Goal: Task Accomplishment & Management: Complete application form

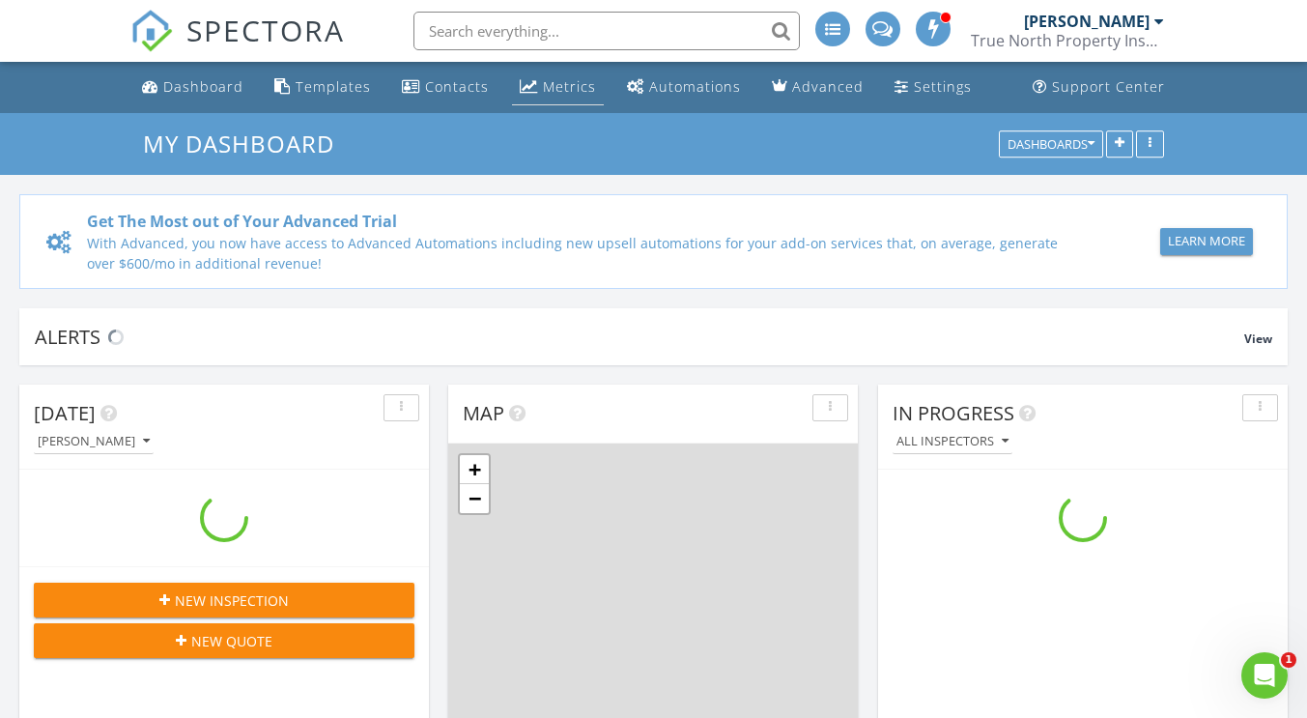
scroll to position [1789, 1337]
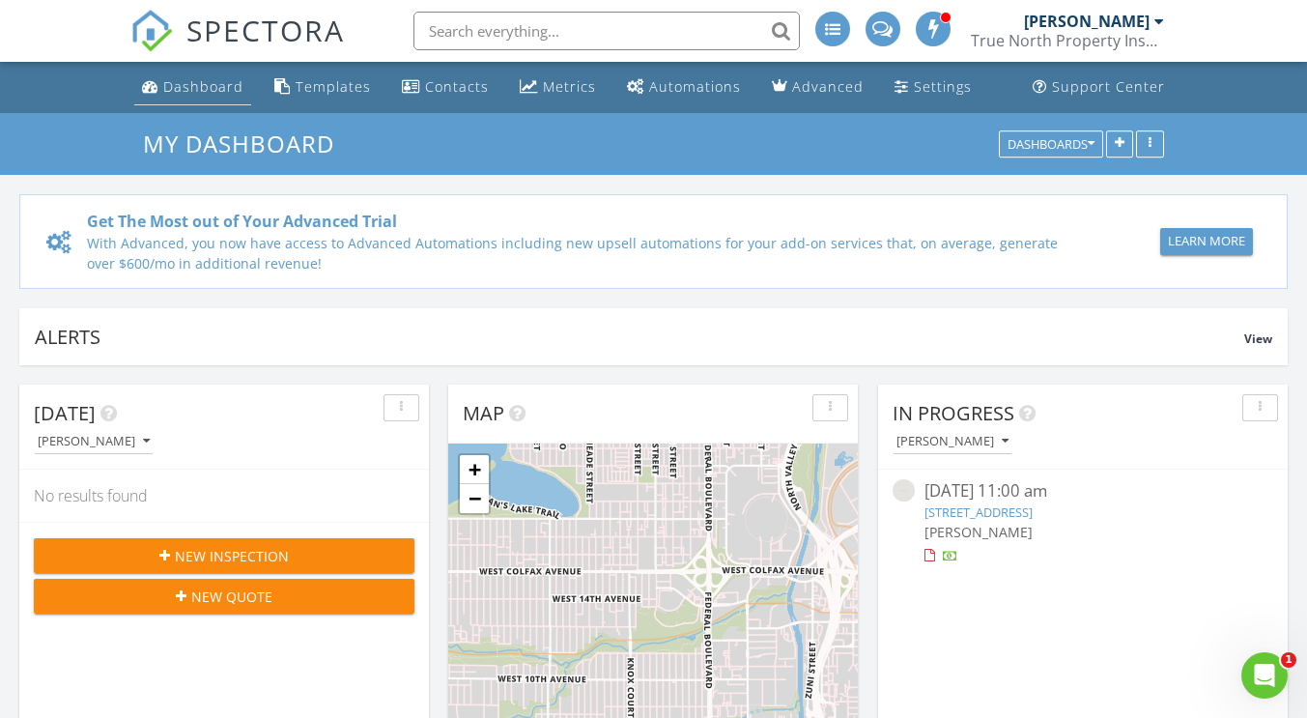
click at [210, 88] on div "Dashboard" at bounding box center [203, 86] width 80 height 18
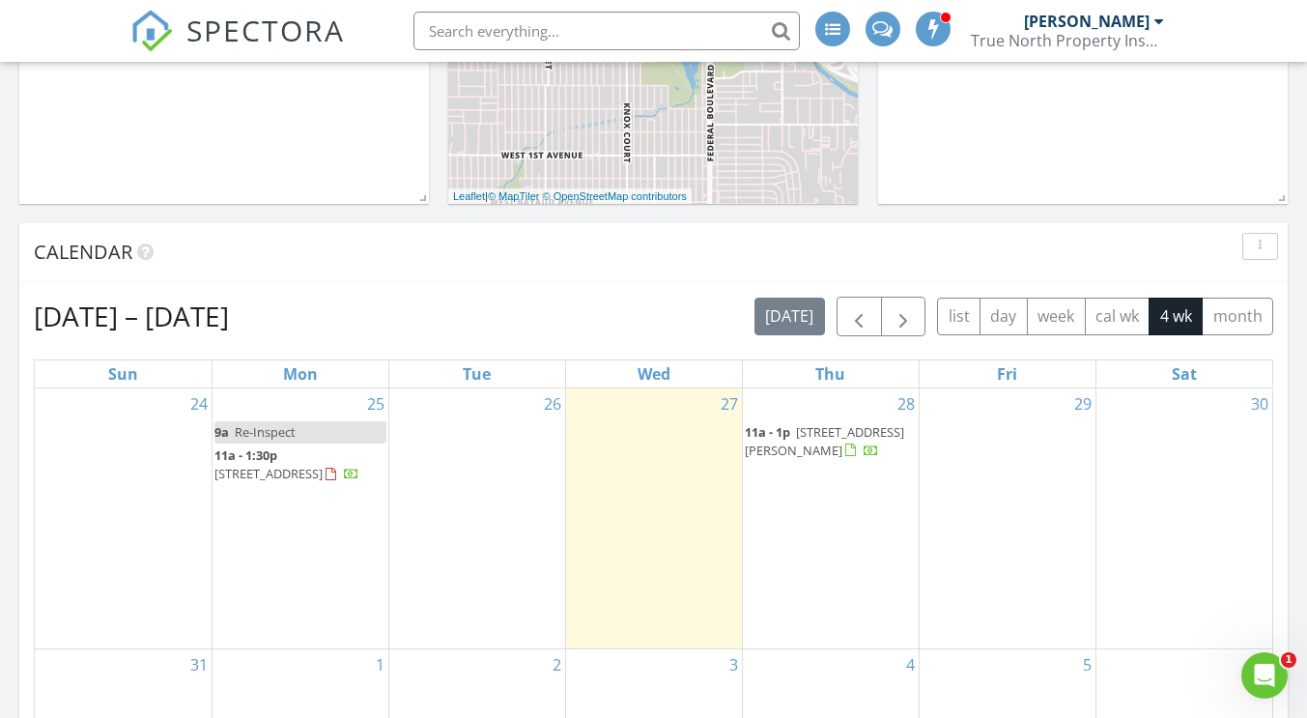
scroll to position [794, 0]
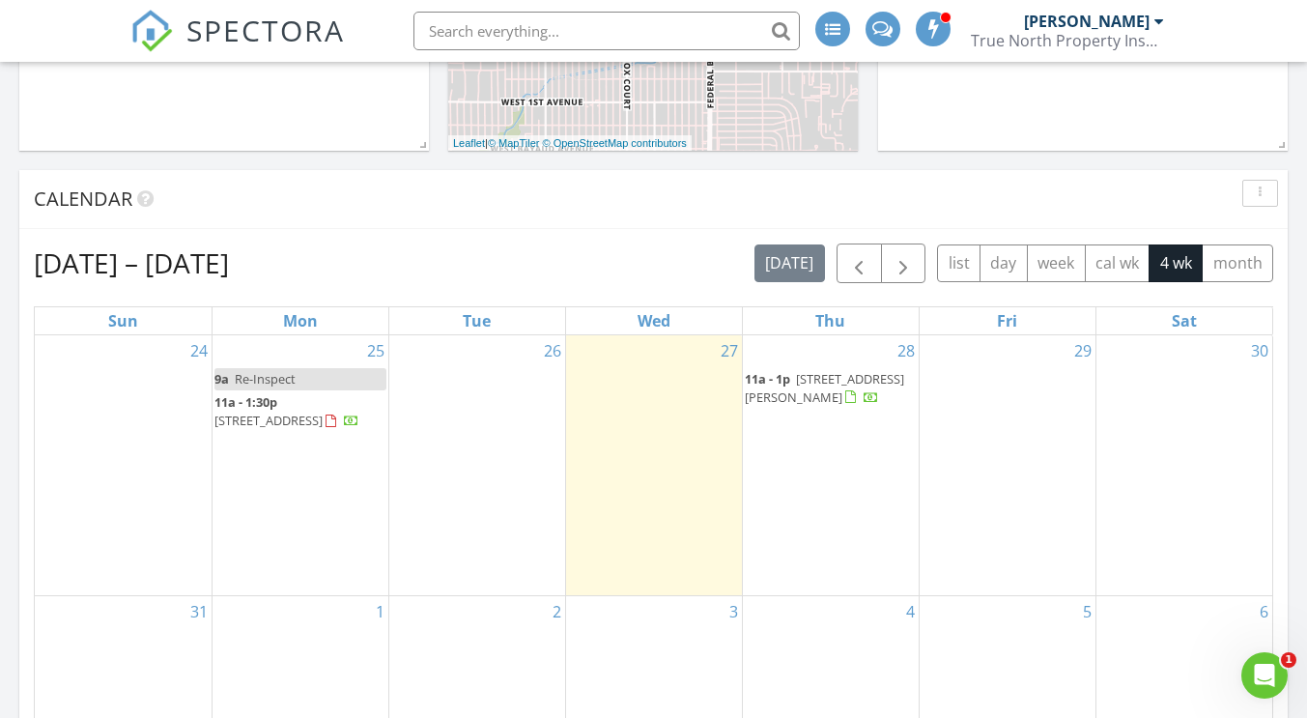
click at [963, 399] on div "29" at bounding box center [1008, 465] width 176 height 261
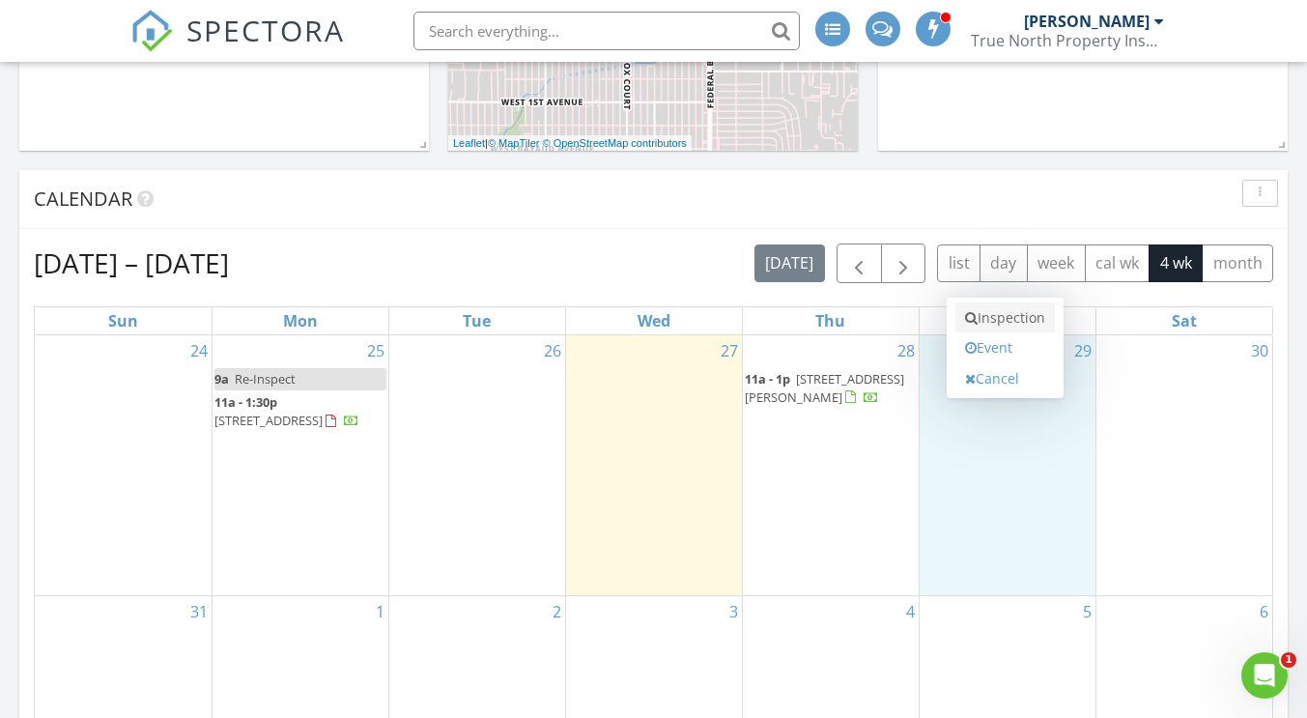
click at [996, 319] on link "Inspection" at bounding box center [1006, 317] width 100 height 31
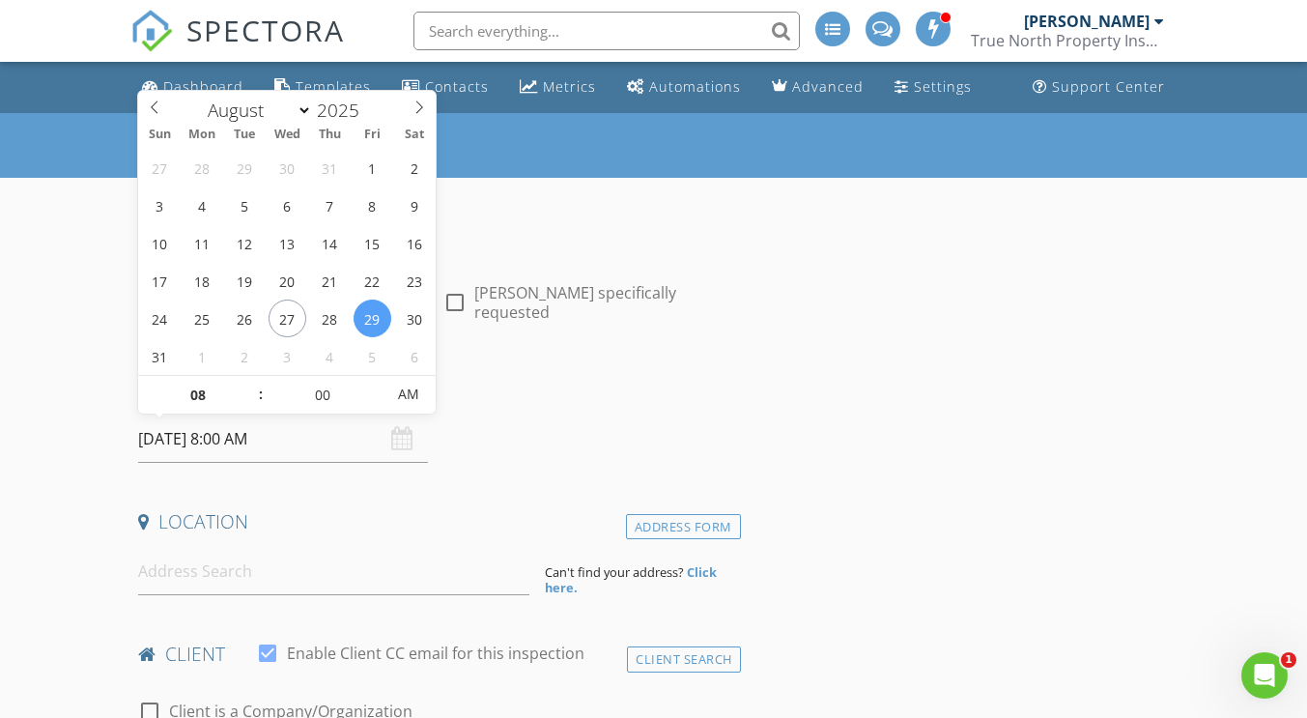
click at [236, 438] on input "[DATE] 8:00 AM" at bounding box center [283, 438] width 290 height 47
type input "09"
type input "[DATE] 9:00 AM"
click at [251, 387] on span at bounding box center [250, 385] width 14 height 19
type input "10"
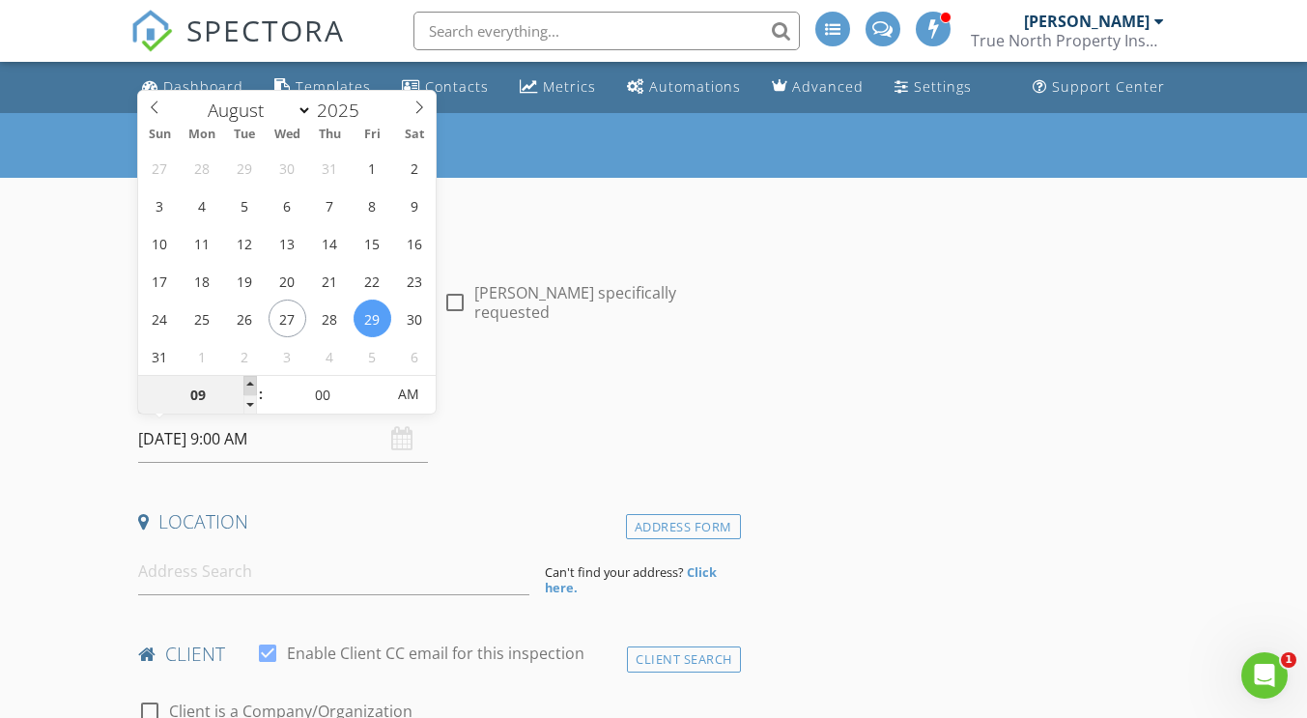
type input "08/29/2025 10:00 AM"
click at [251, 387] on span at bounding box center [250, 385] width 14 height 19
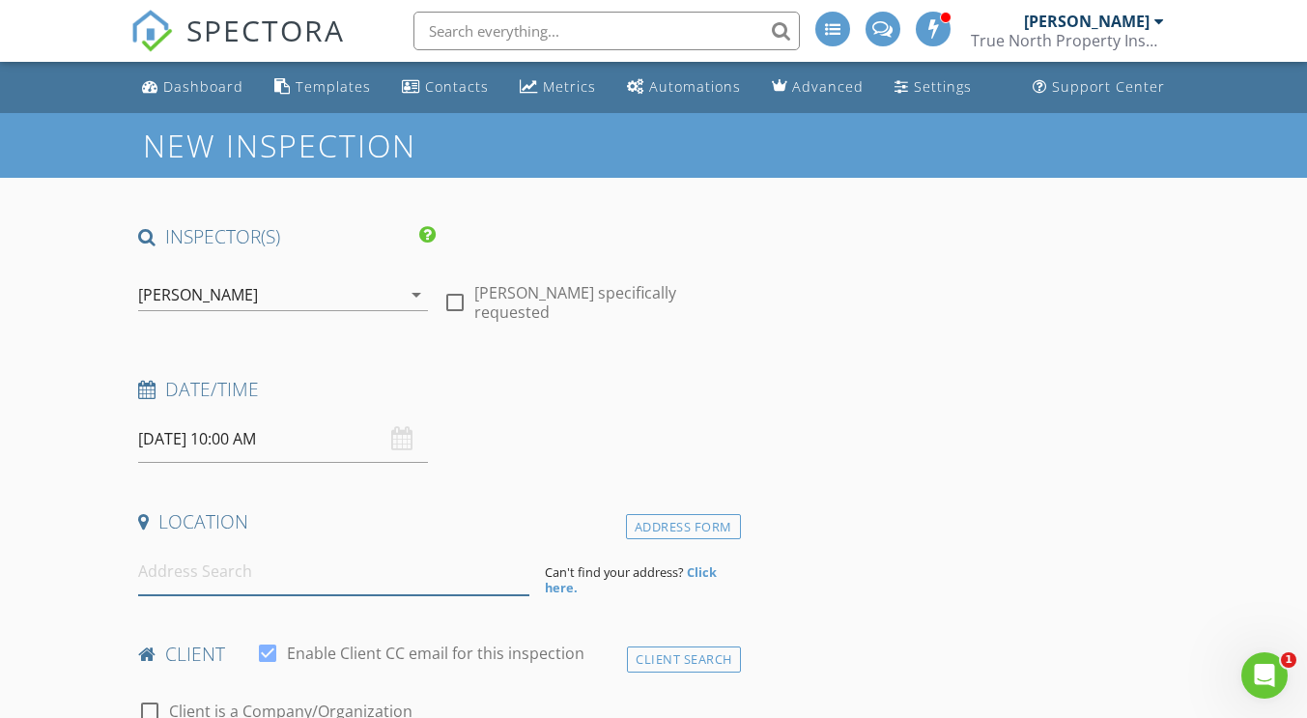
click at [194, 571] on input at bounding box center [333, 571] width 391 height 47
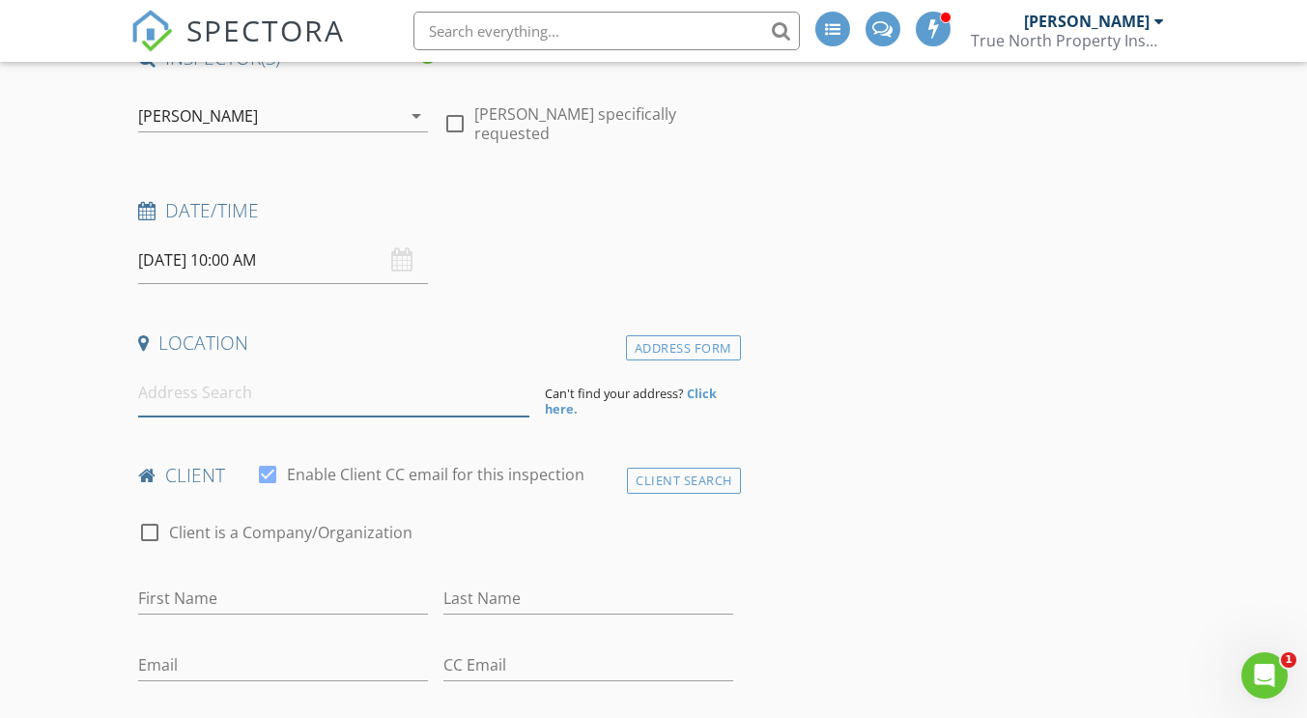
scroll to position [180, 0]
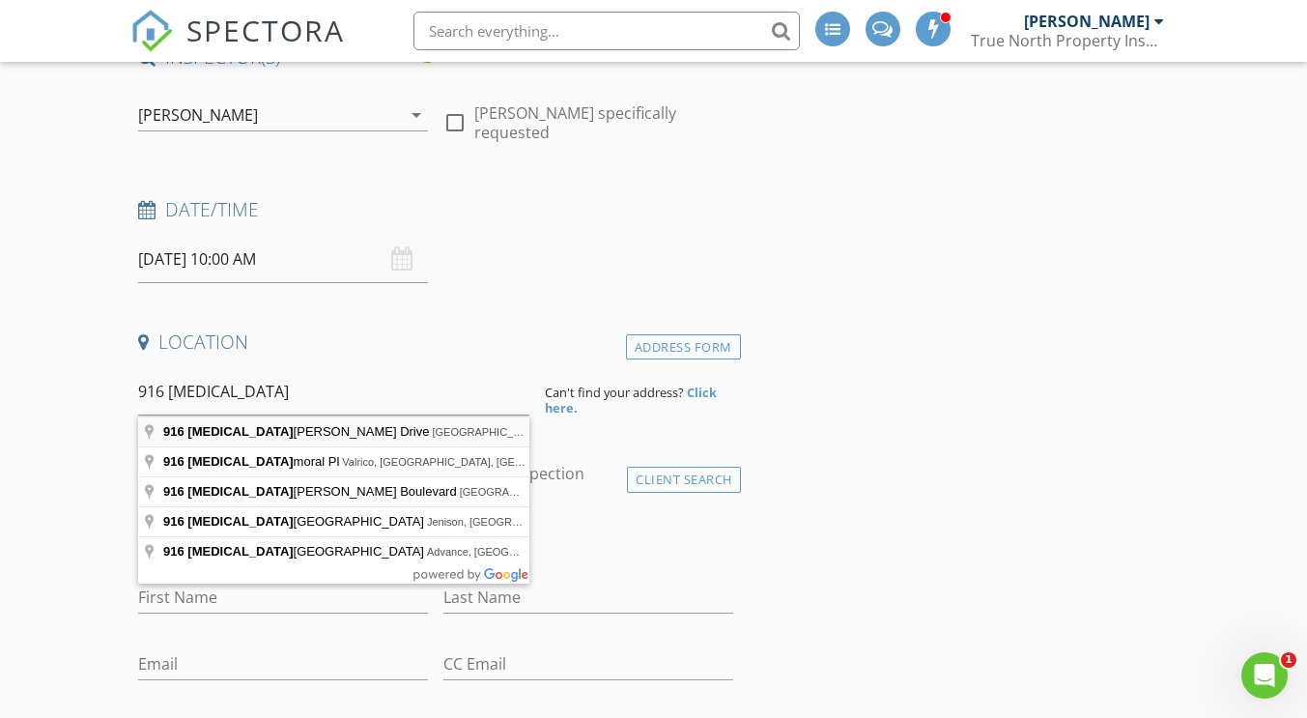
type input "916 Balsamina Drive, Brandon, FL, USA"
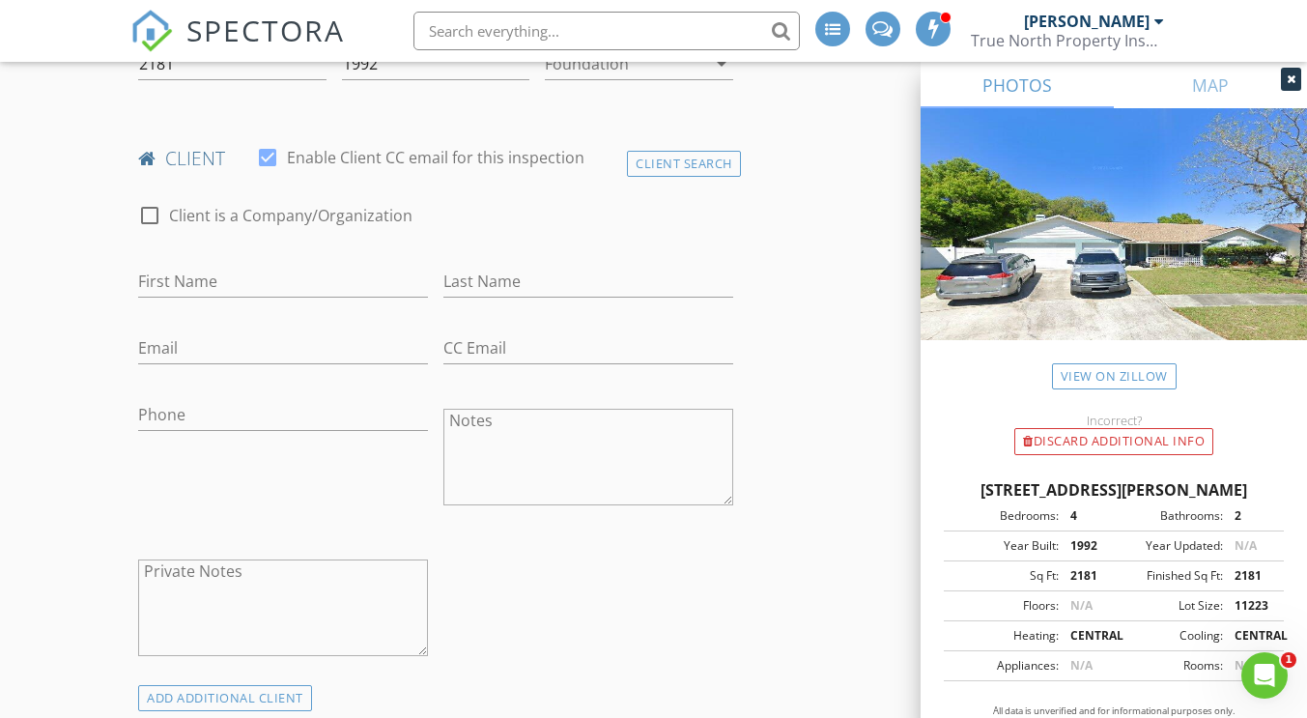
scroll to position [716, 0]
click at [170, 294] on input "First Name" at bounding box center [283, 281] width 290 height 32
type input "Indra"
type input "Rambaran"
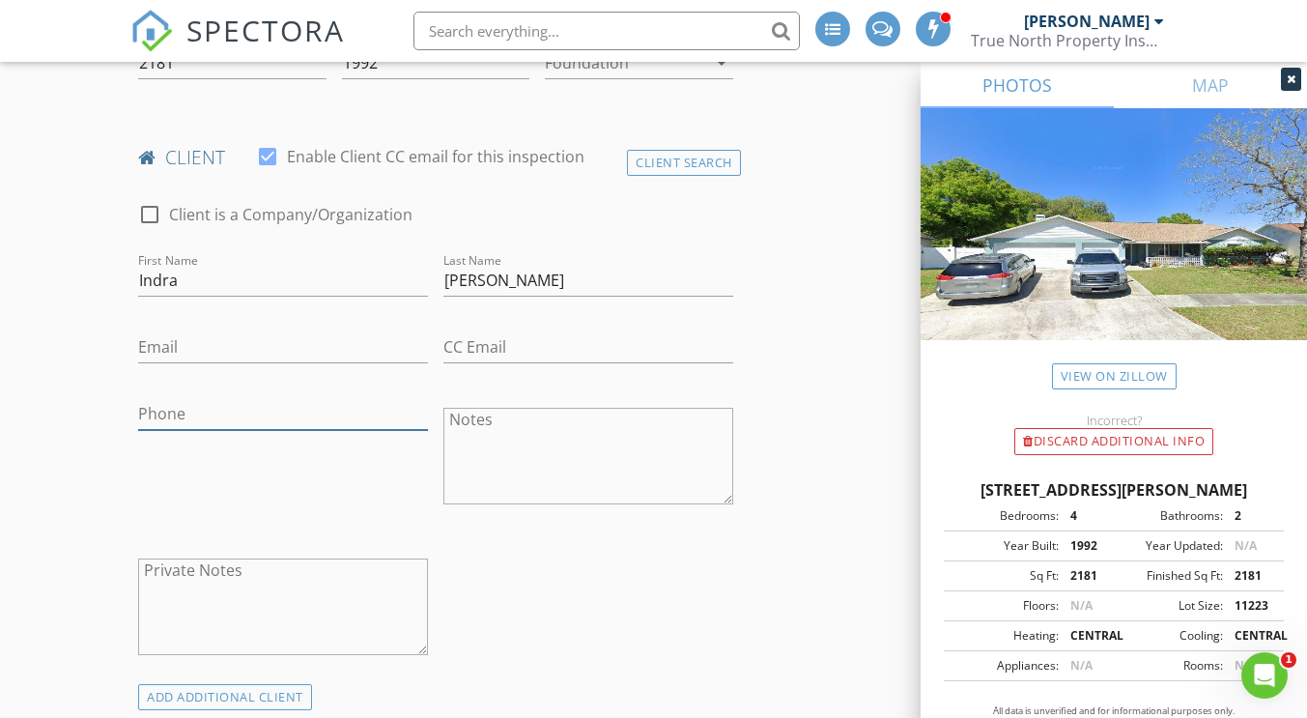
click at [154, 422] on input "Phone" at bounding box center [283, 414] width 290 height 32
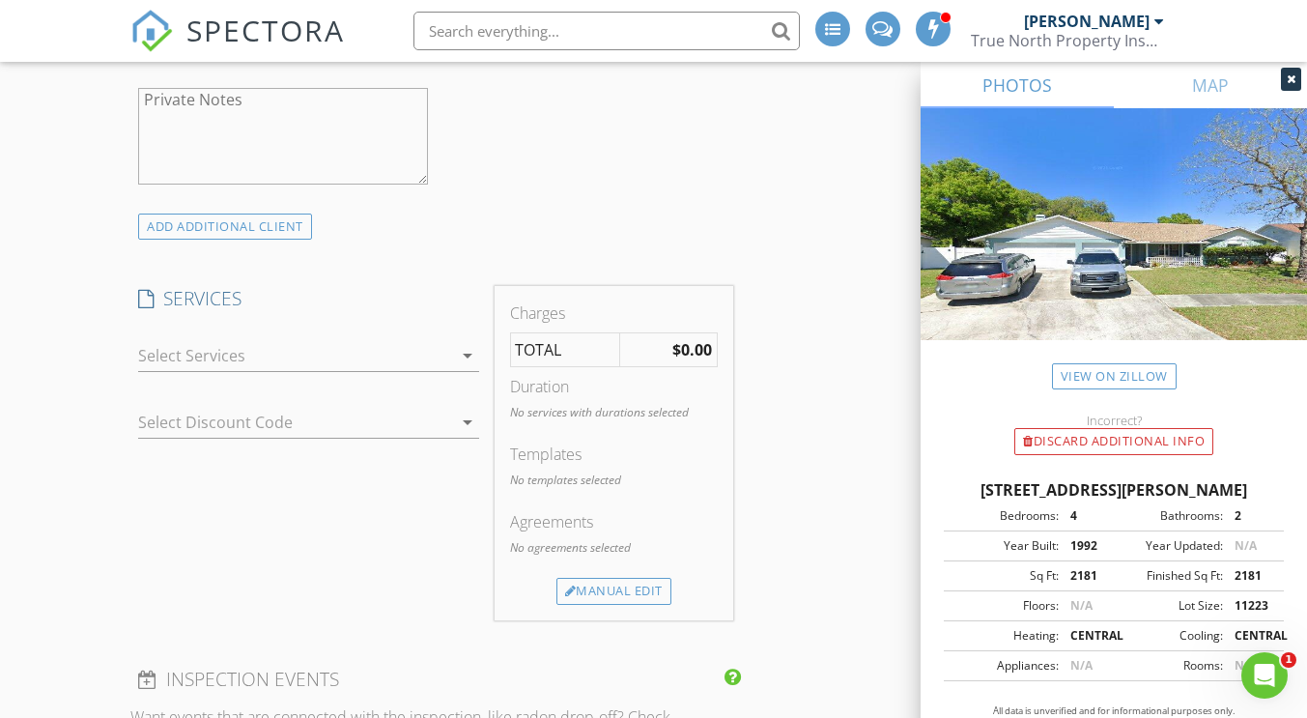
scroll to position [1188, 0]
type input "813-362-4431"
click at [475, 358] on icon "arrow_drop_down" at bounding box center [467, 353] width 23 height 23
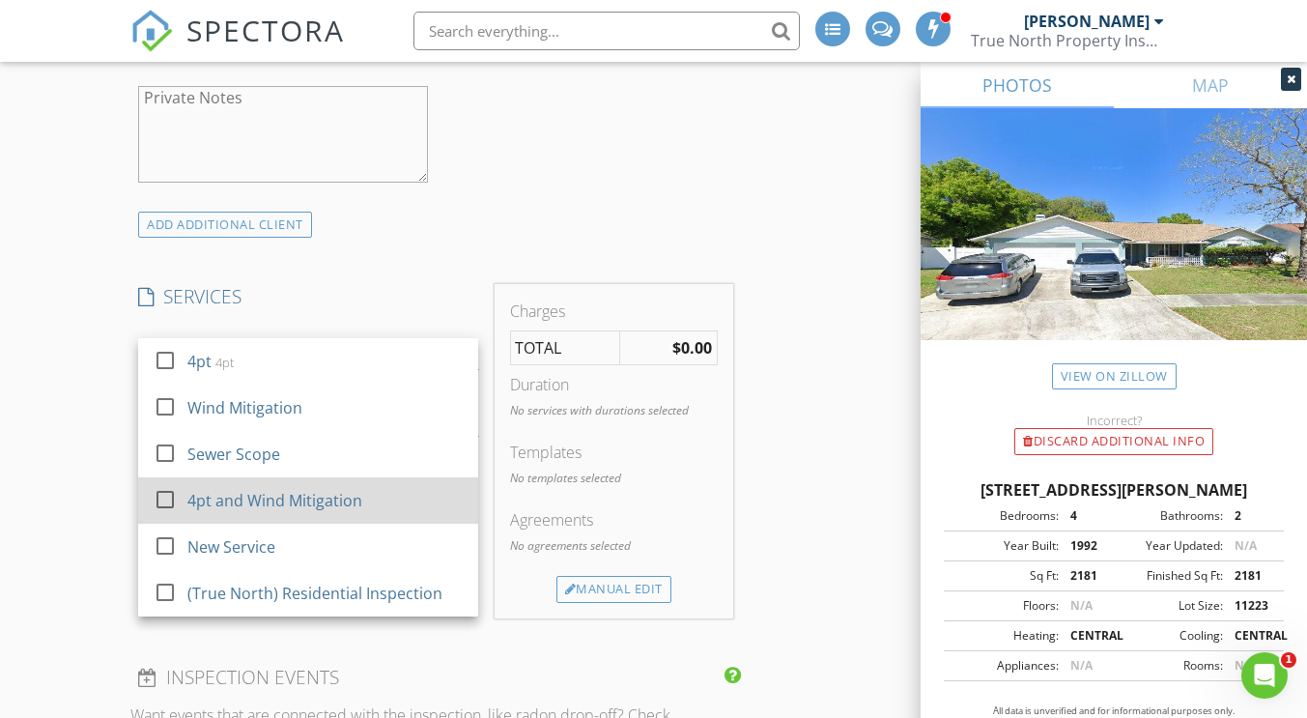
click at [158, 499] on div at bounding box center [165, 499] width 33 height 33
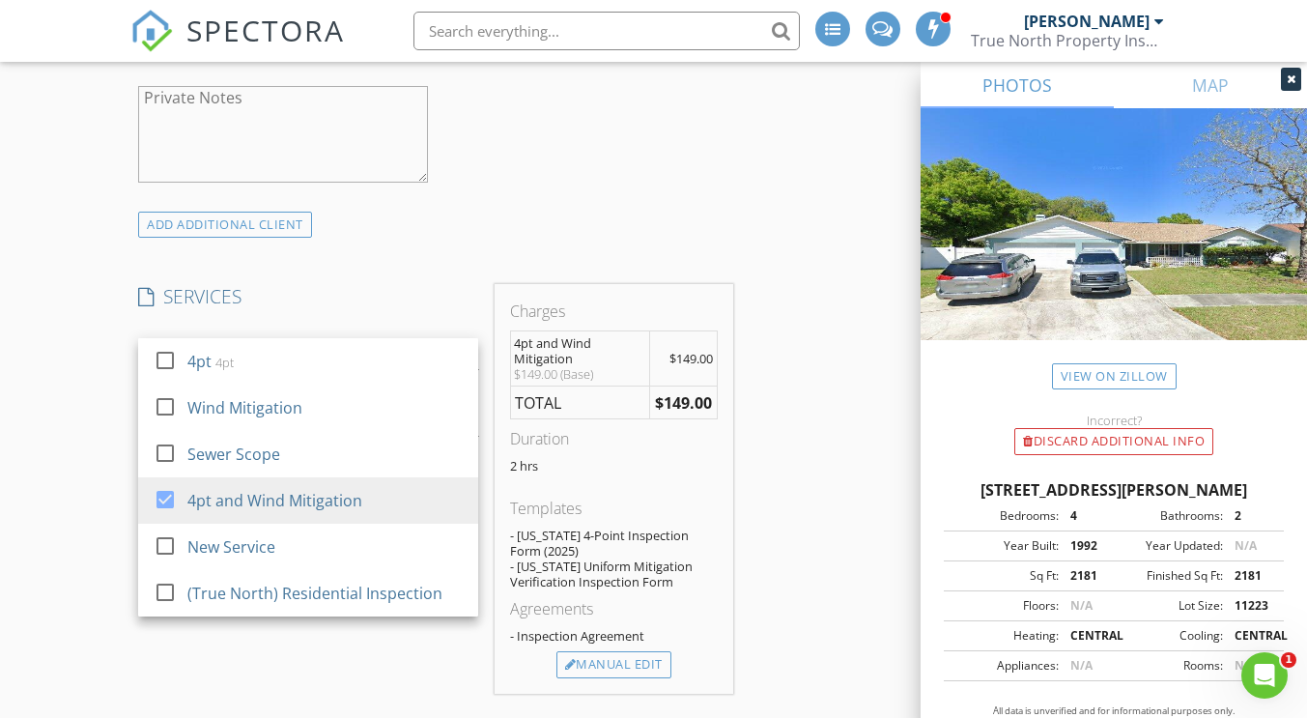
click at [51, 322] on div "New Inspection INSPECTOR(S) check_box Derek Lewis PRIMARY Derek Lewis arrow_dro…" at bounding box center [653, 630] width 1307 height 3410
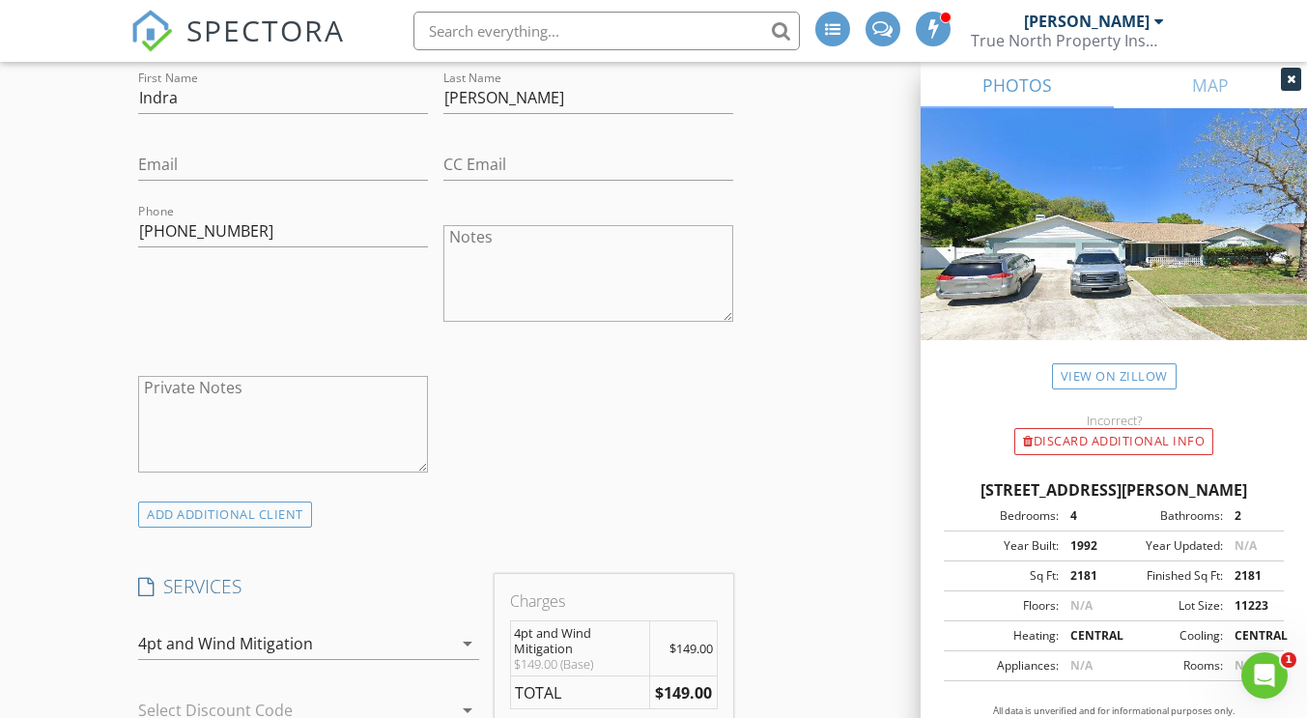
scroll to position [802, 0]
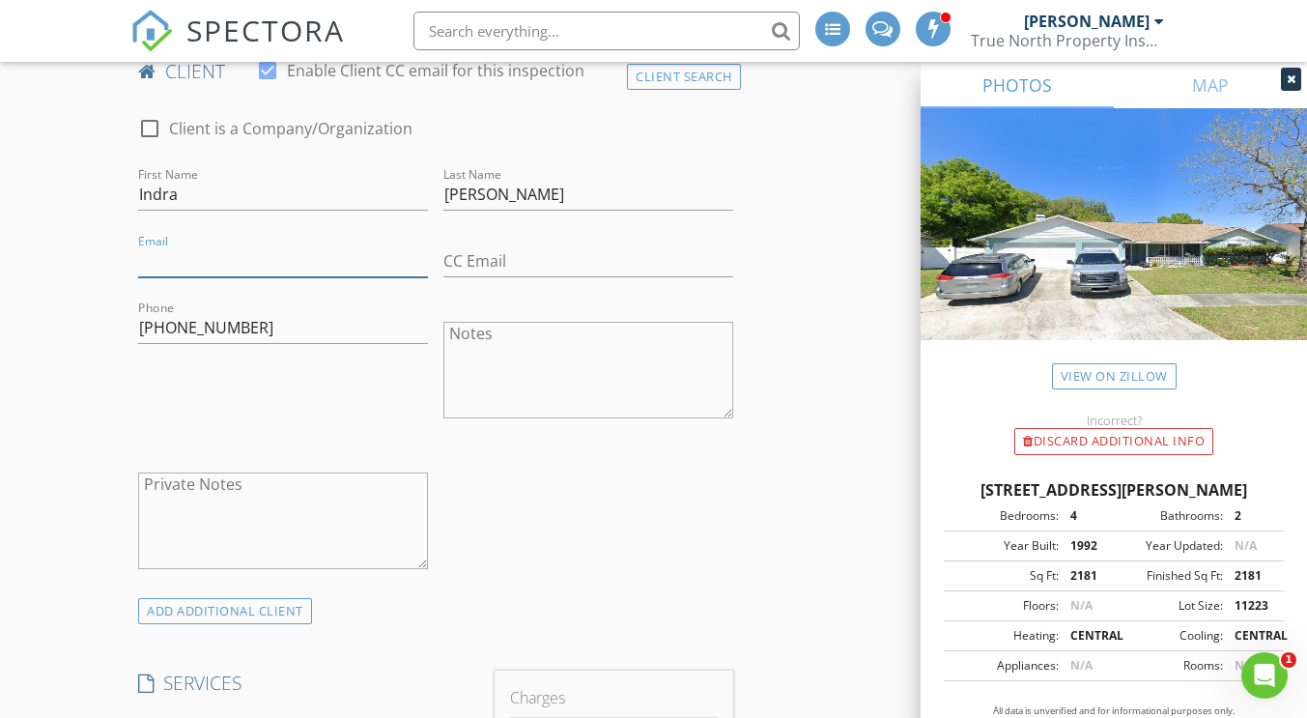
click at [158, 262] on input "Email" at bounding box center [283, 261] width 290 height 32
type input "indrarambaran@icloud.com"
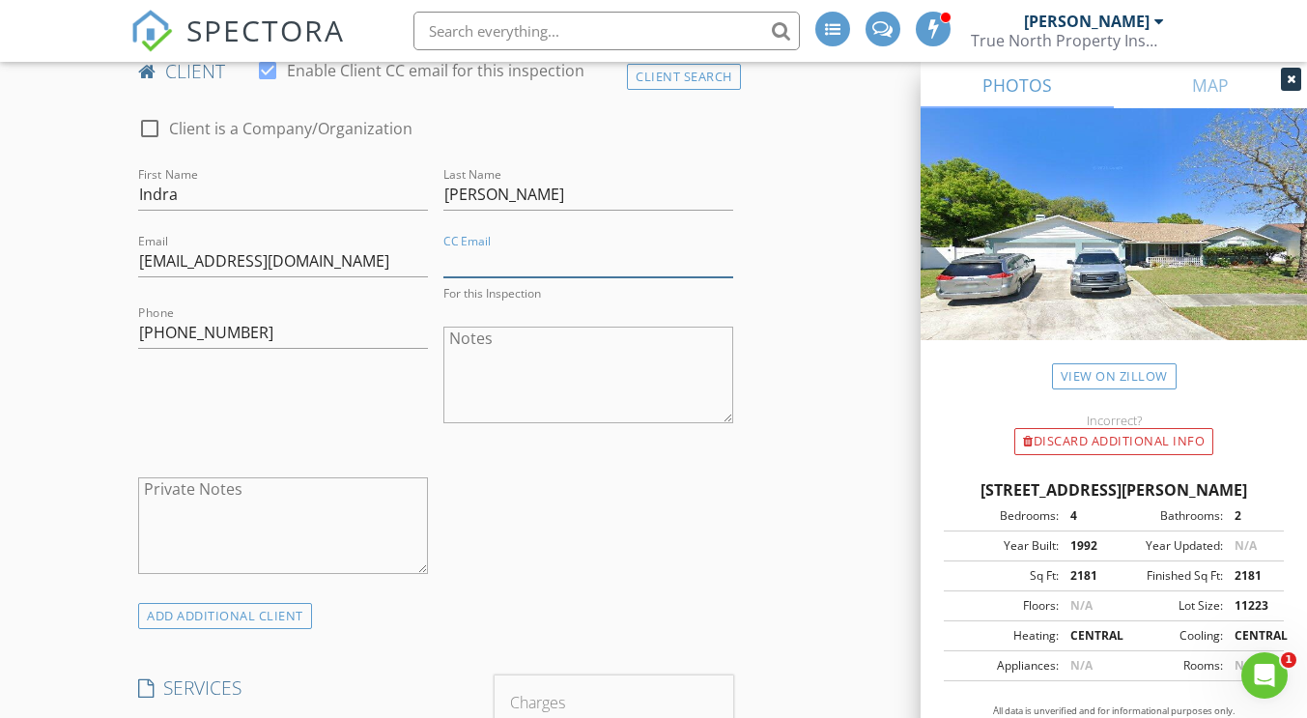
click at [477, 268] on input "CC Email" at bounding box center [589, 261] width 290 height 32
type input "indrarambaran@icloud.com"
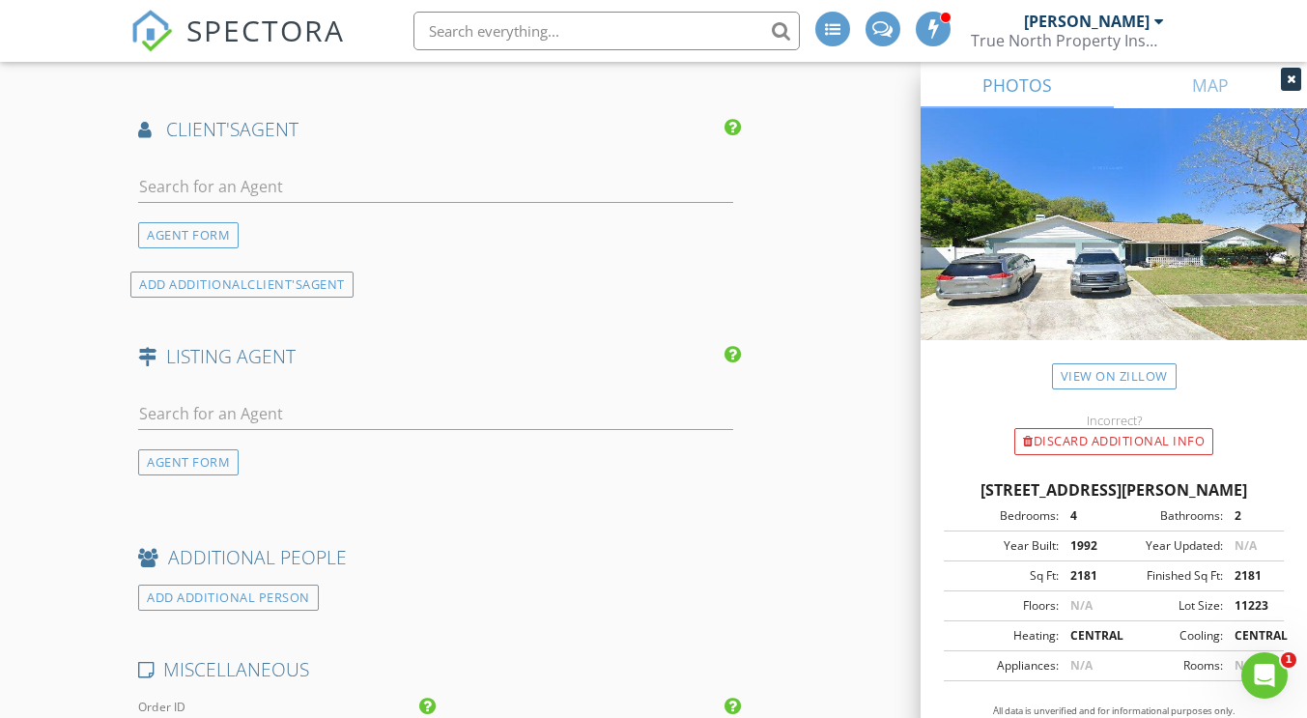
scroll to position [2804, 0]
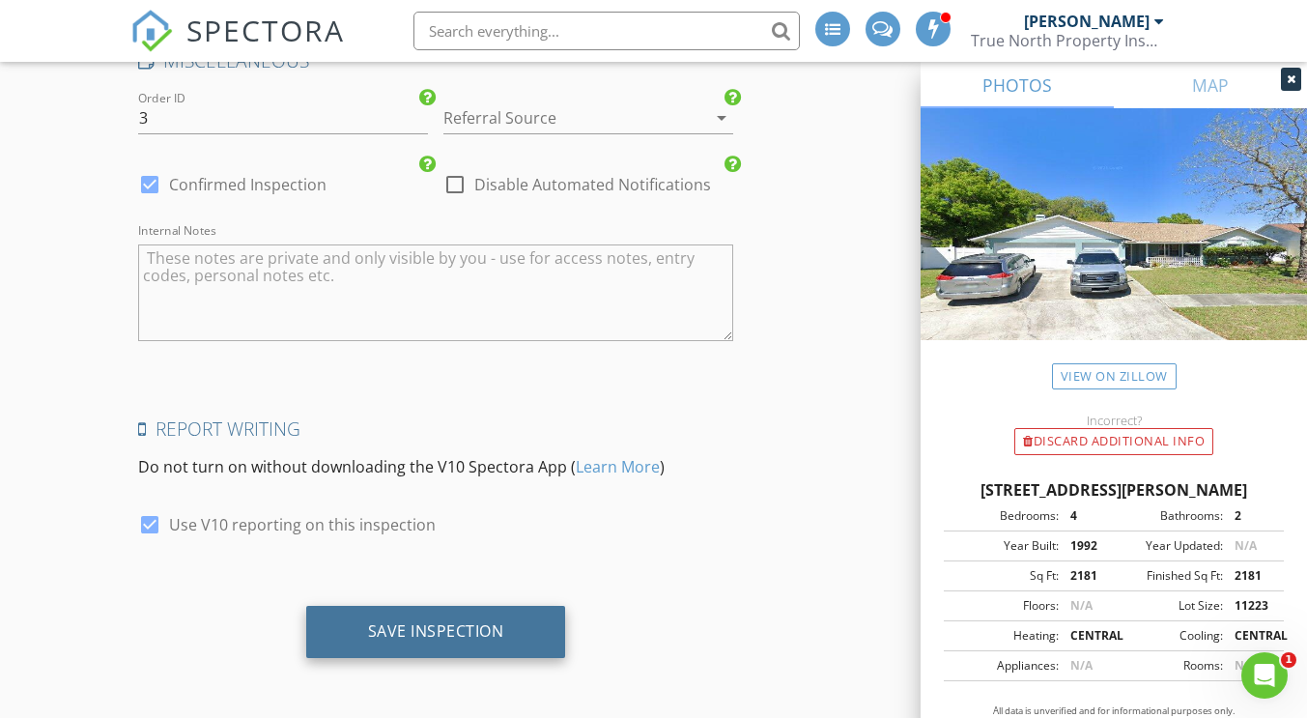
click at [412, 634] on div "Save Inspection" at bounding box center [436, 630] width 136 height 19
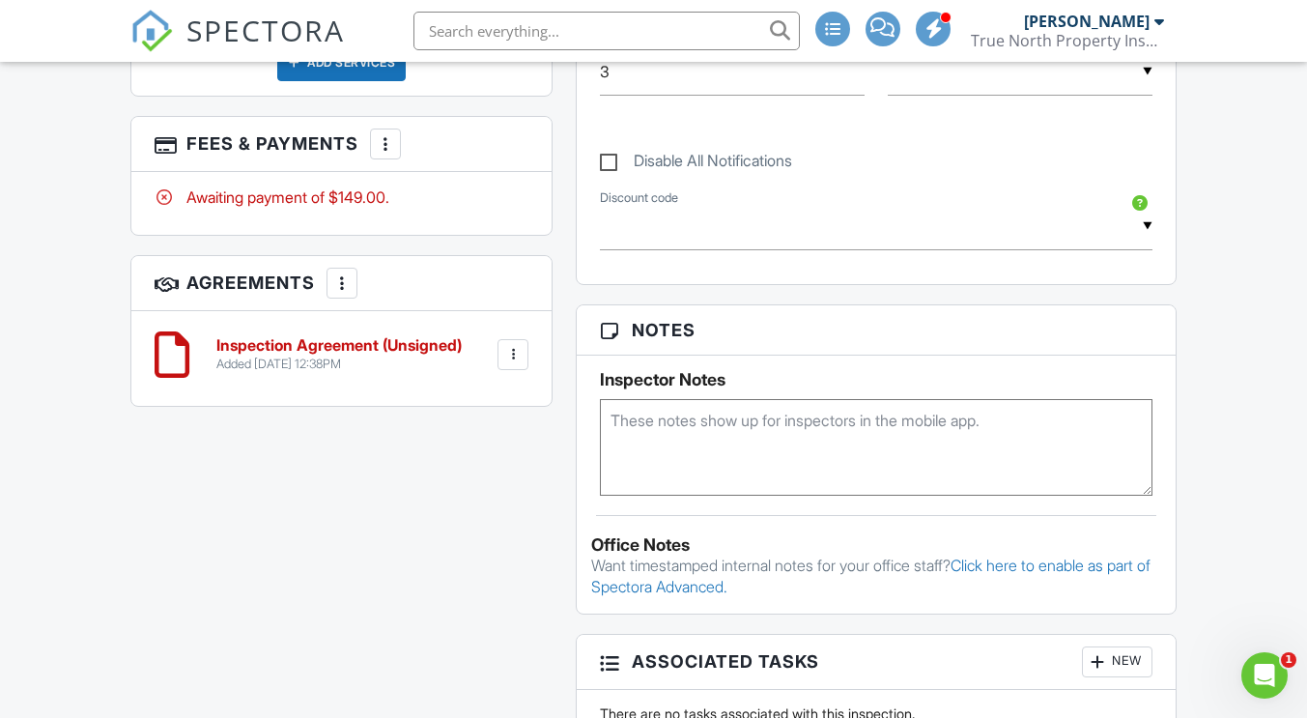
scroll to position [1112, 0]
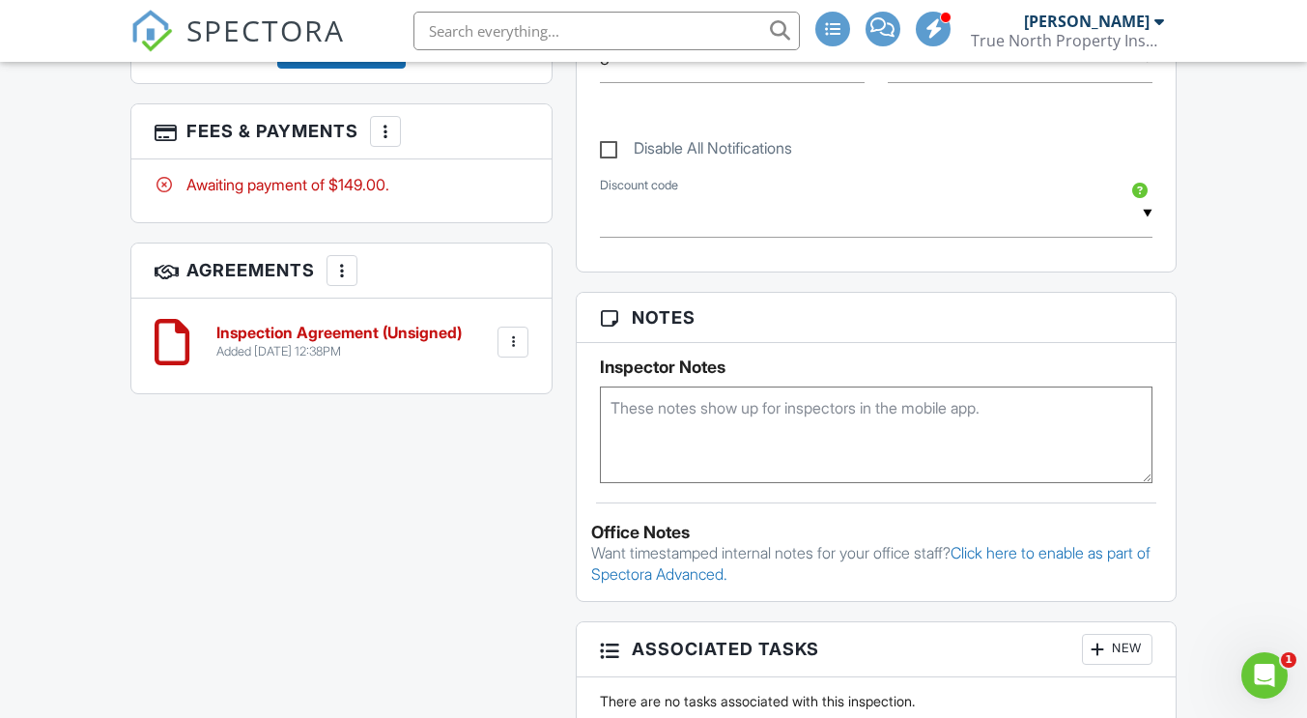
click at [766, 423] on textarea at bounding box center [876, 434] width 552 height 97
type textarea "Roof Permit: 07/08/2018"
click at [57, 435] on div "Dashboard Templates Contacts Metrics Automations Advanced Settings Support Cent…" at bounding box center [653, 191] width 1307 height 2483
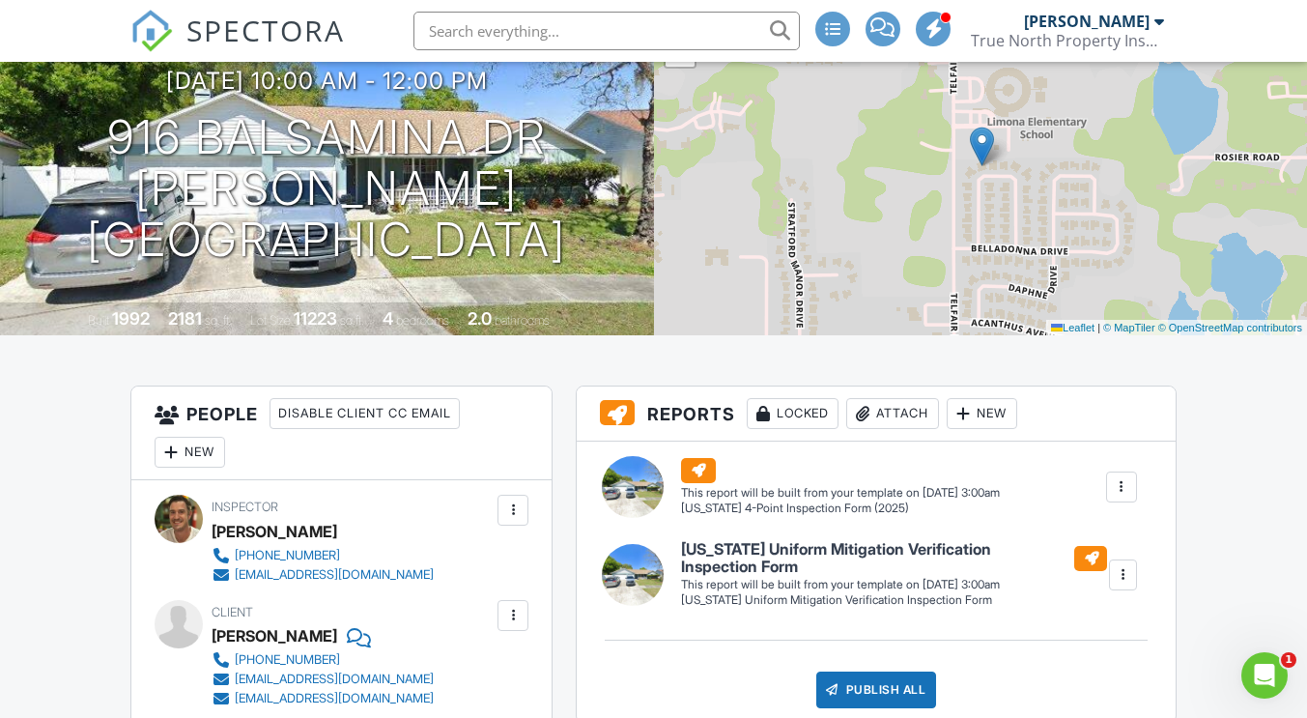
scroll to position [0, 0]
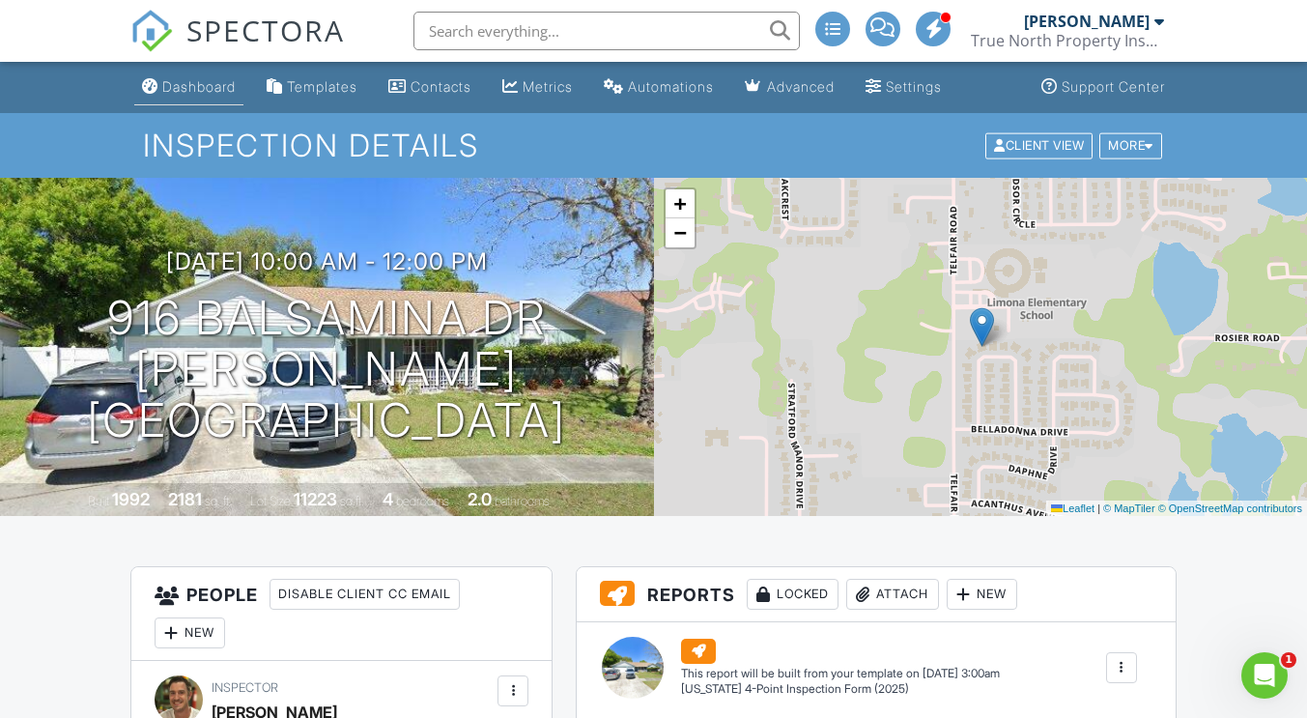
click at [208, 85] on div "Dashboard" at bounding box center [198, 86] width 73 height 16
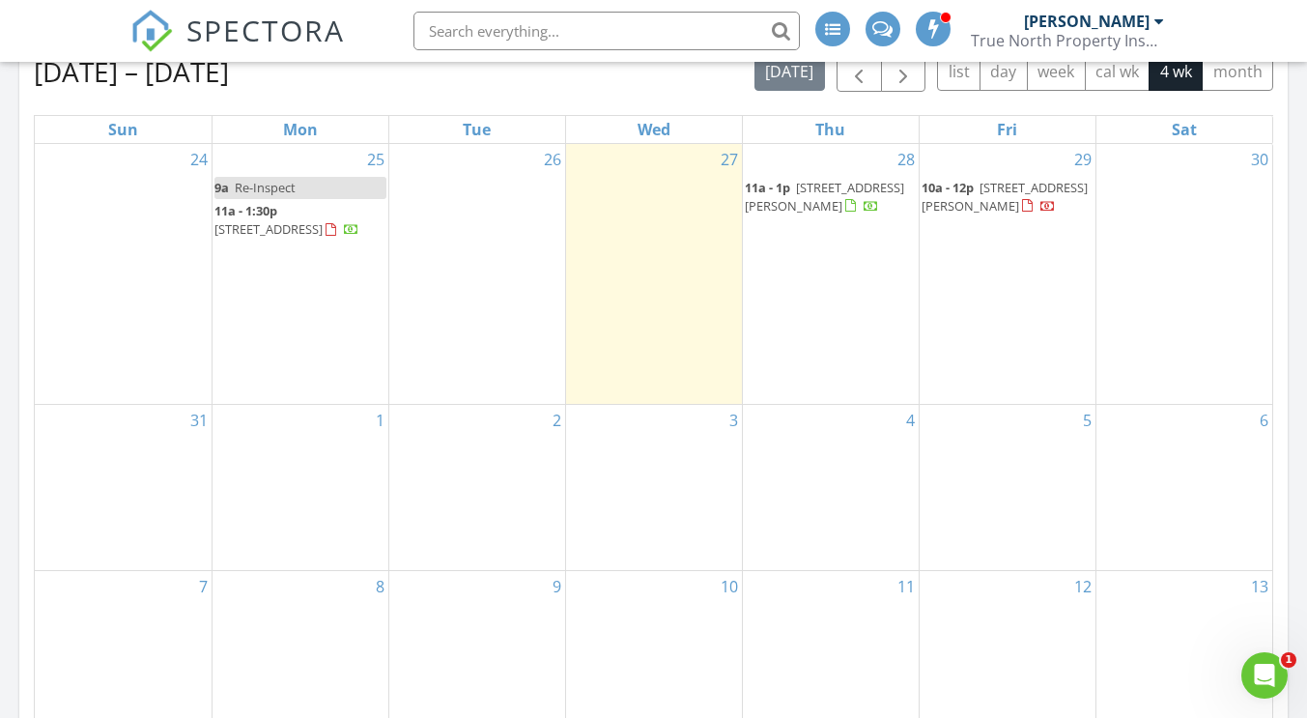
scroll to position [1011, 0]
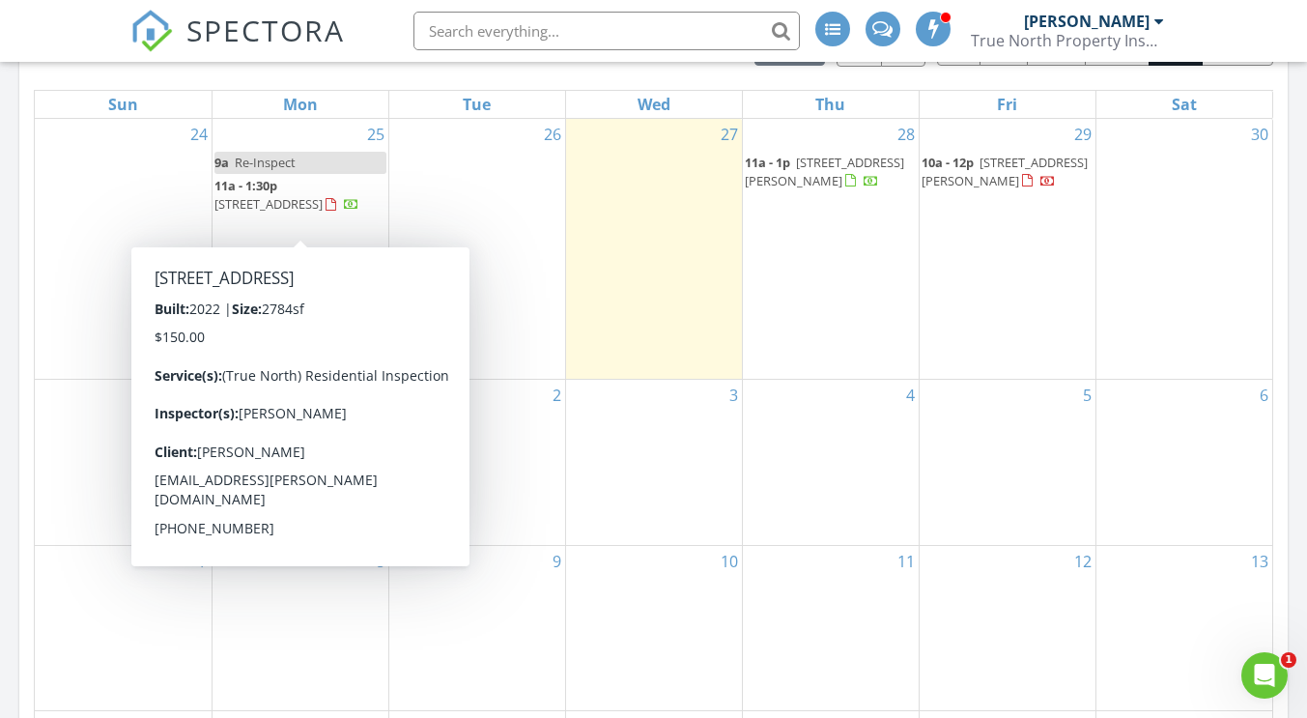
click at [292, 206] on span "[STREET_ADDRESS]" at bounding box center [269, 203] width 108 height 17
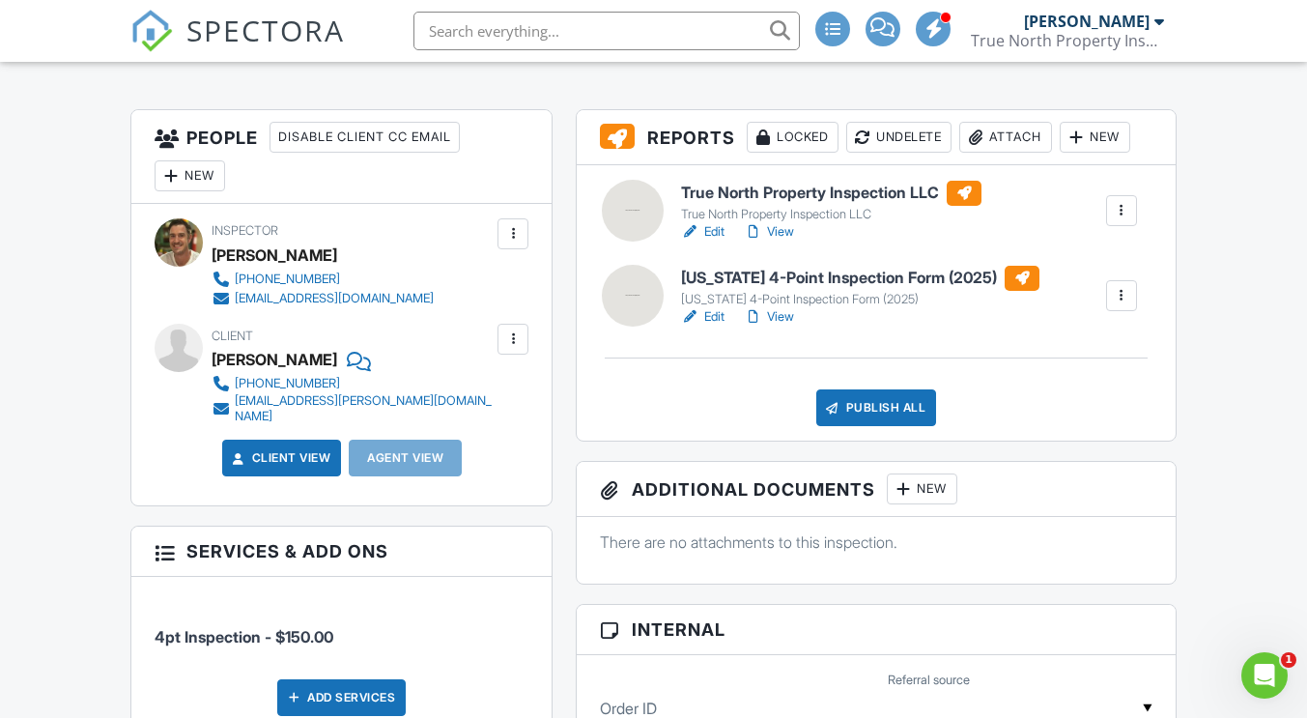
click at [1123, 299] on div at bounding box center [1121, 295] width 19 height 19
click at [1125, 216] on div at bounding box center [1121, 210] width 19 height 19
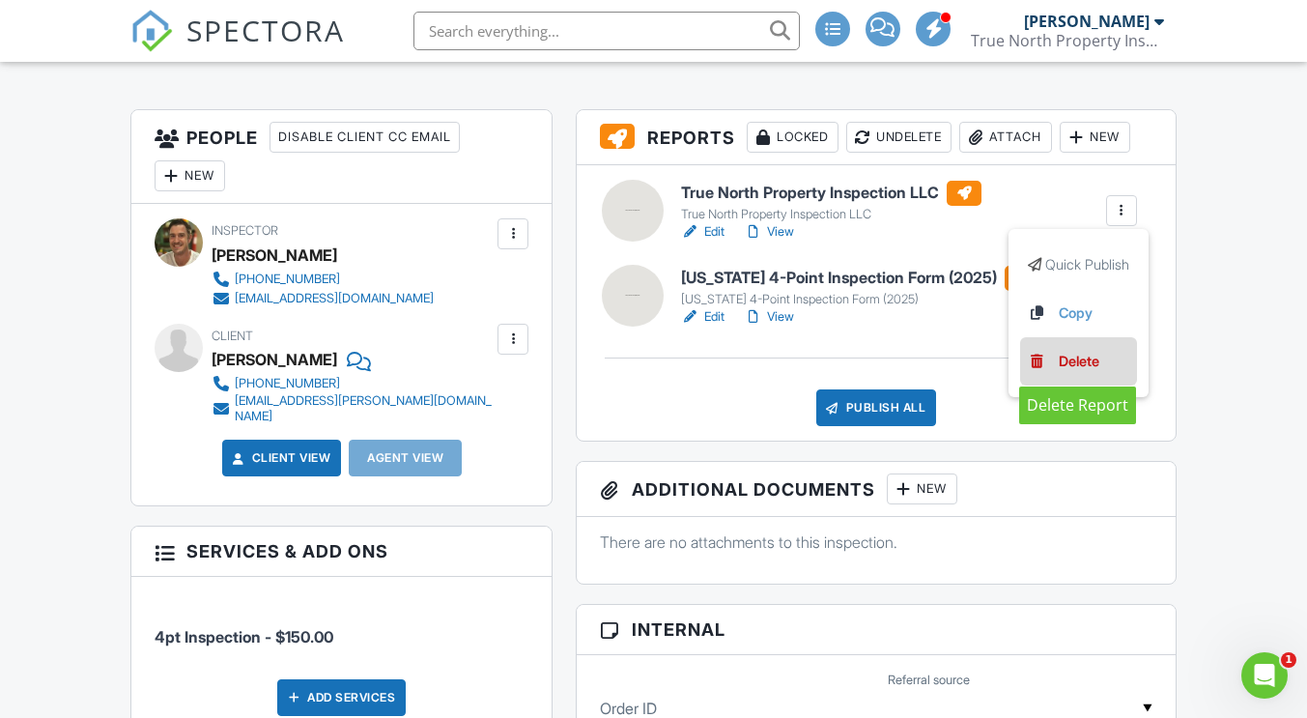
click at [1072, 358] on div "Delete" at bounding box center [1079, 361] width 41 height 21
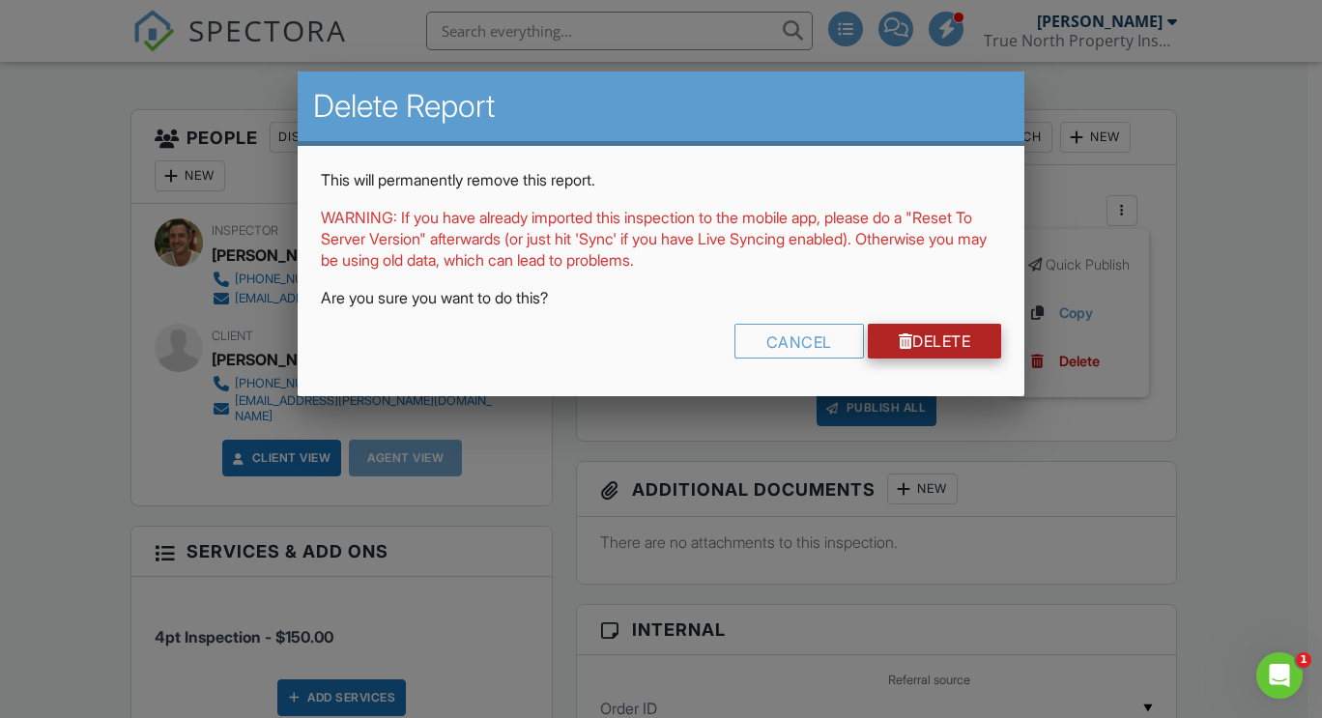
click at [921, 345] on link "Delete" at bounding box center [935, 341] width 134 height 35
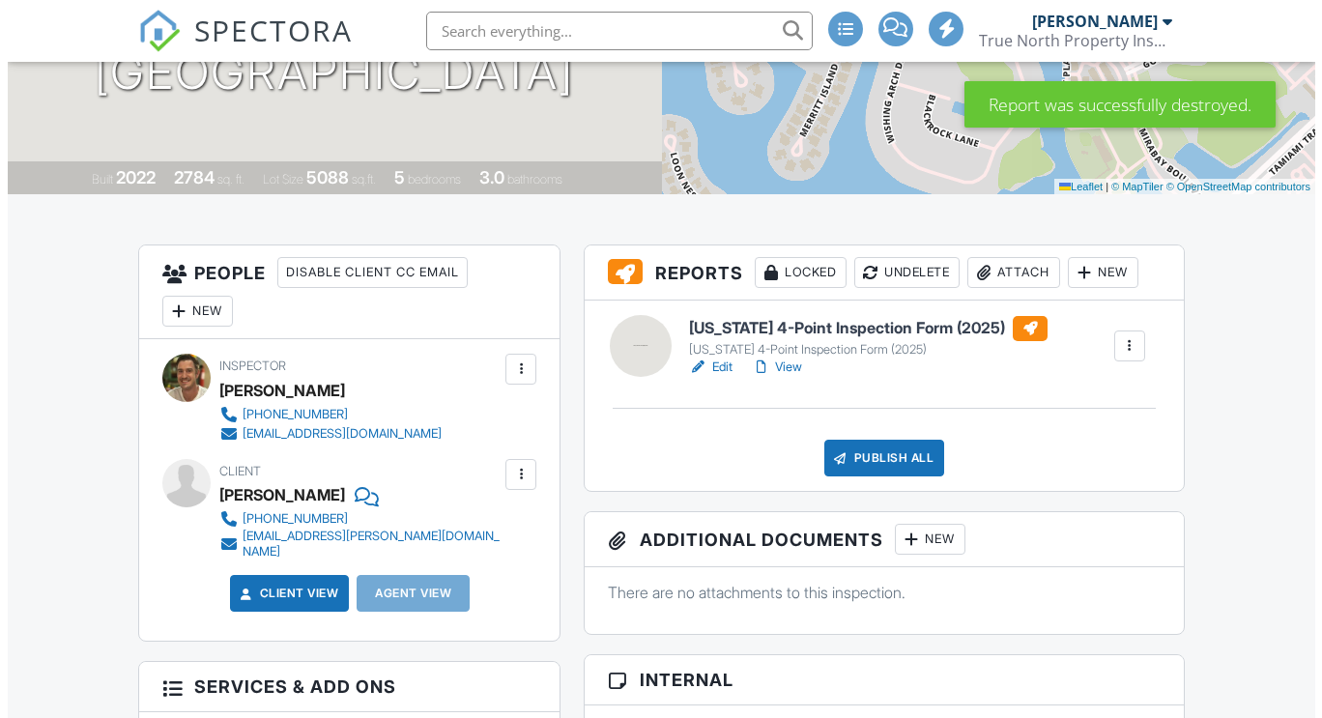
scroll to position [322, 0]
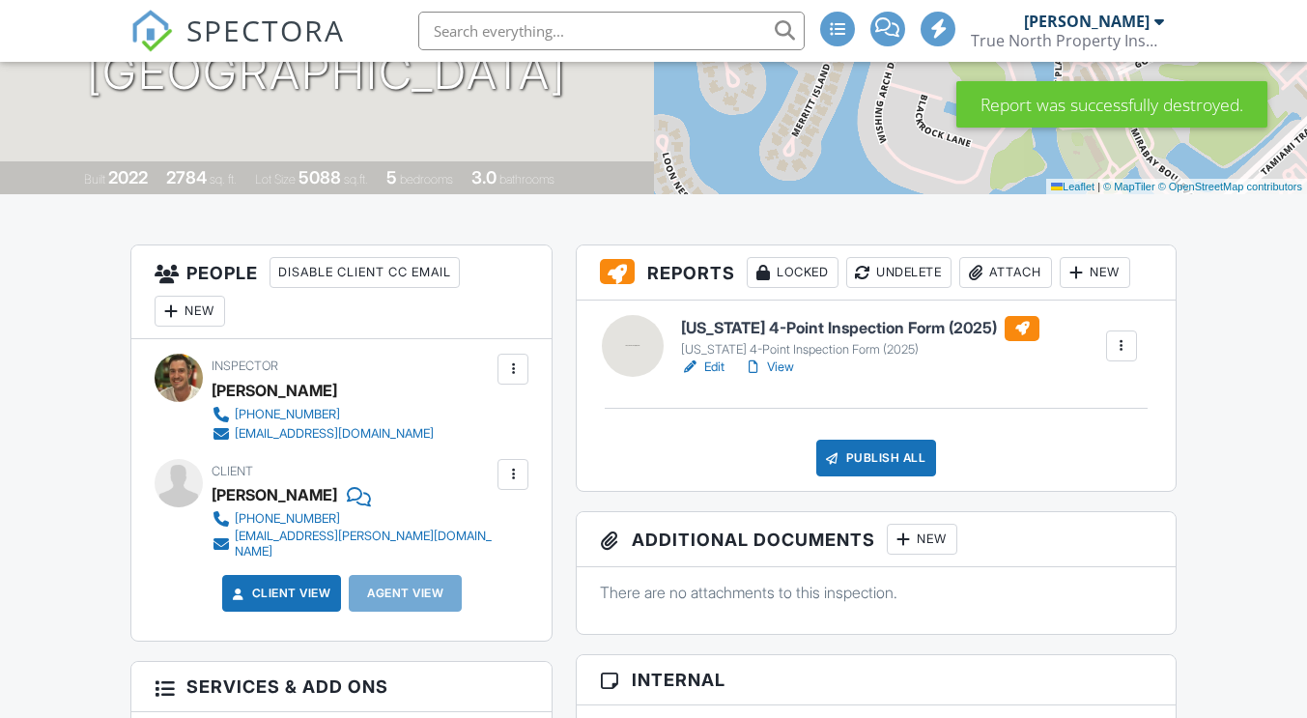
click at [1086, 274] on div at bounding box center [1076, 272] width 19 height 19
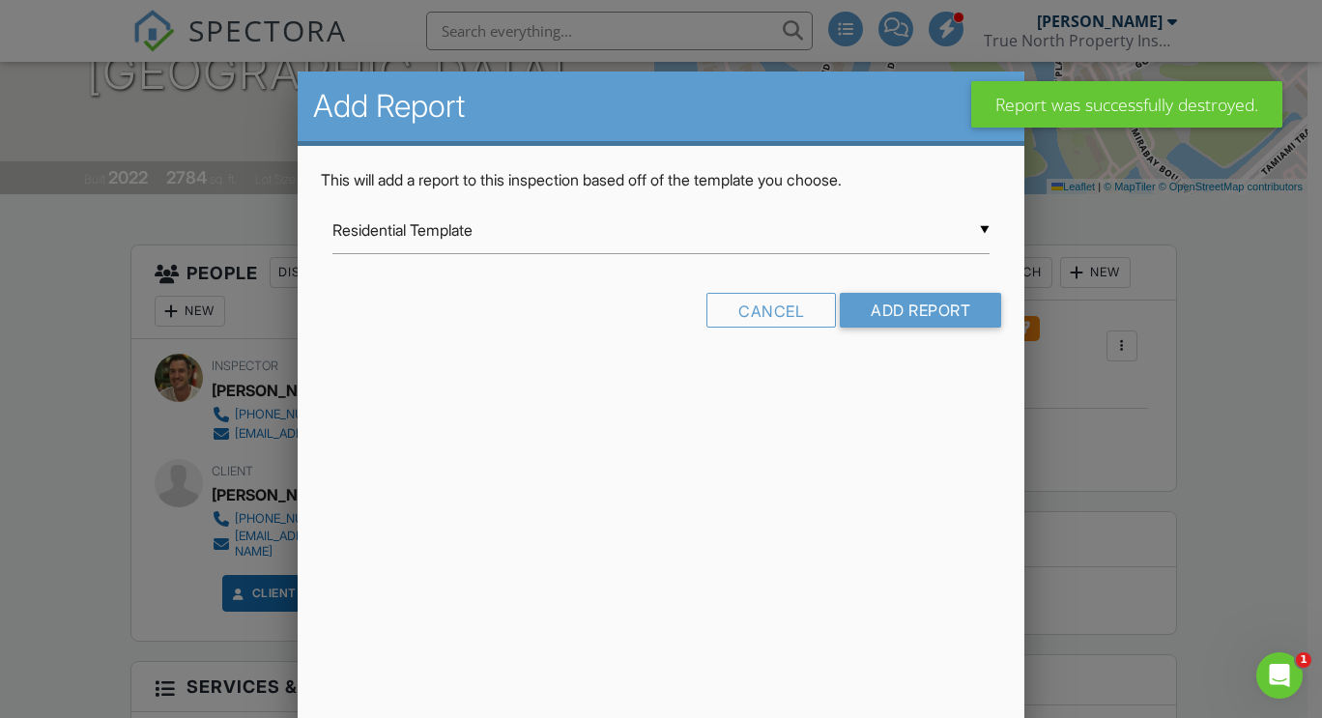
scroll to position [0, 0]
click at [811, 233] on div "▼ Residential Template Residential Template Room-by-Room Residential Template F…" at bounding box center [660, 230] width 657 height 47
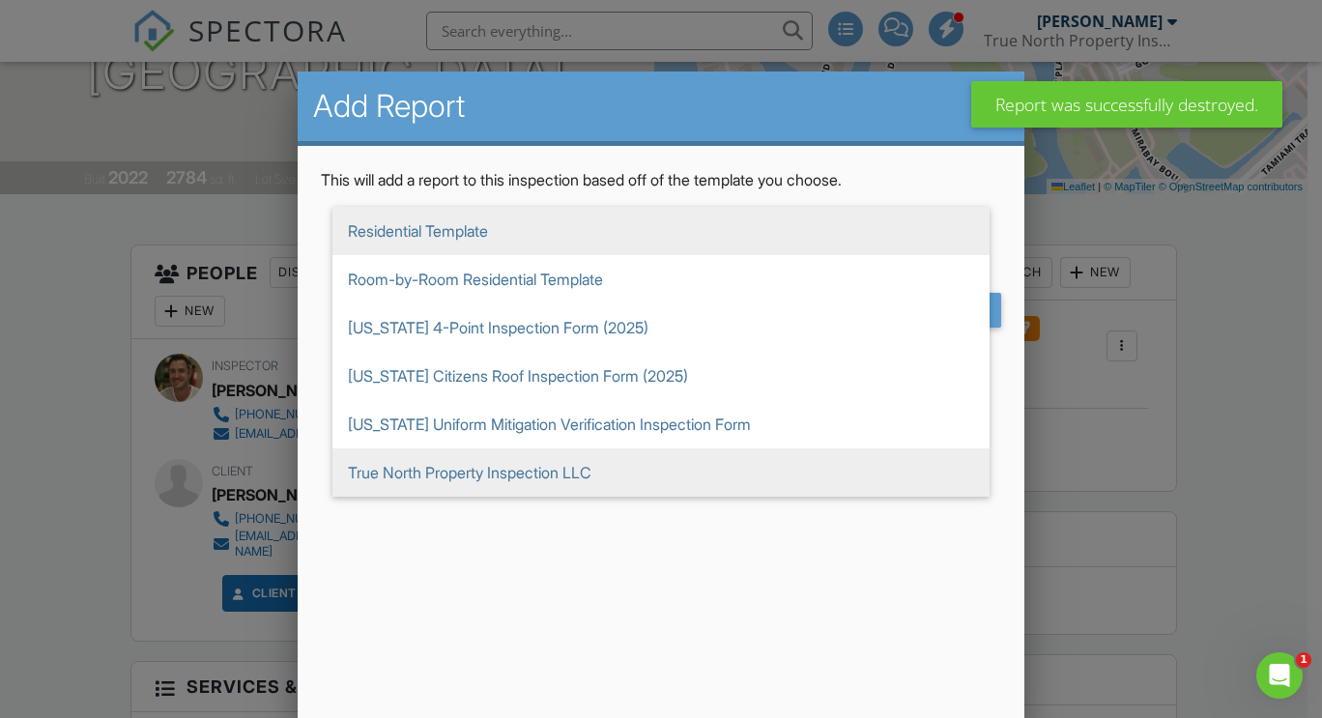
click at [501, 479] on span "True North Property Inspection LLC" at bounding box center [660, 472] width 657 height 48
type input "True North Property Inspection LLC"
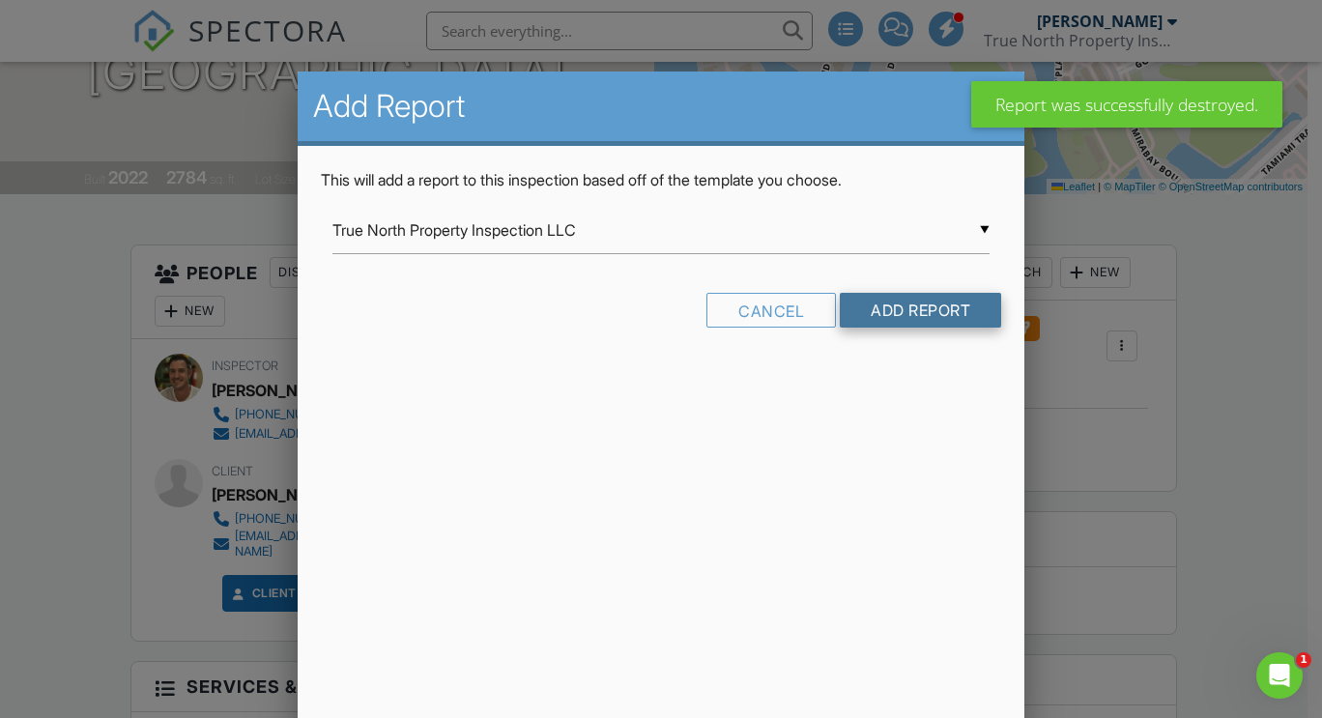
click at [909, 312] on input "Add Report" at bounding box center [920, 310] width 161 height 35
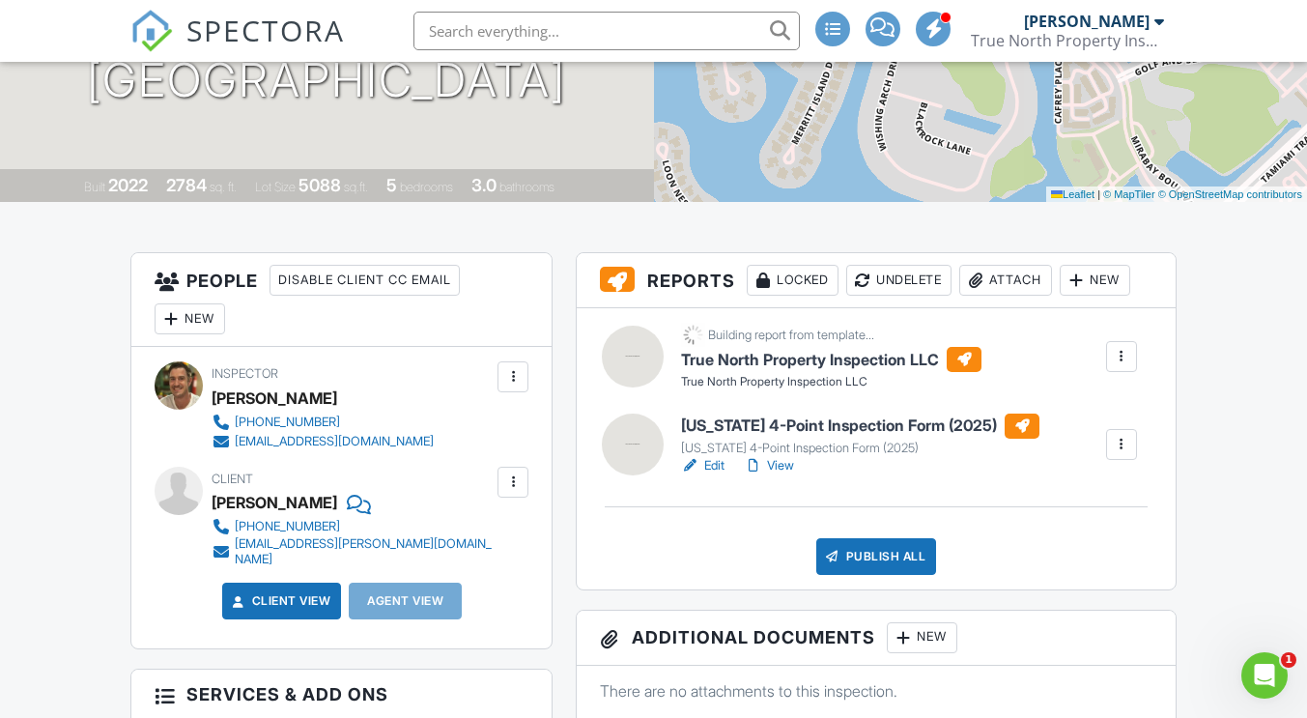
scroll to position [316, 0]
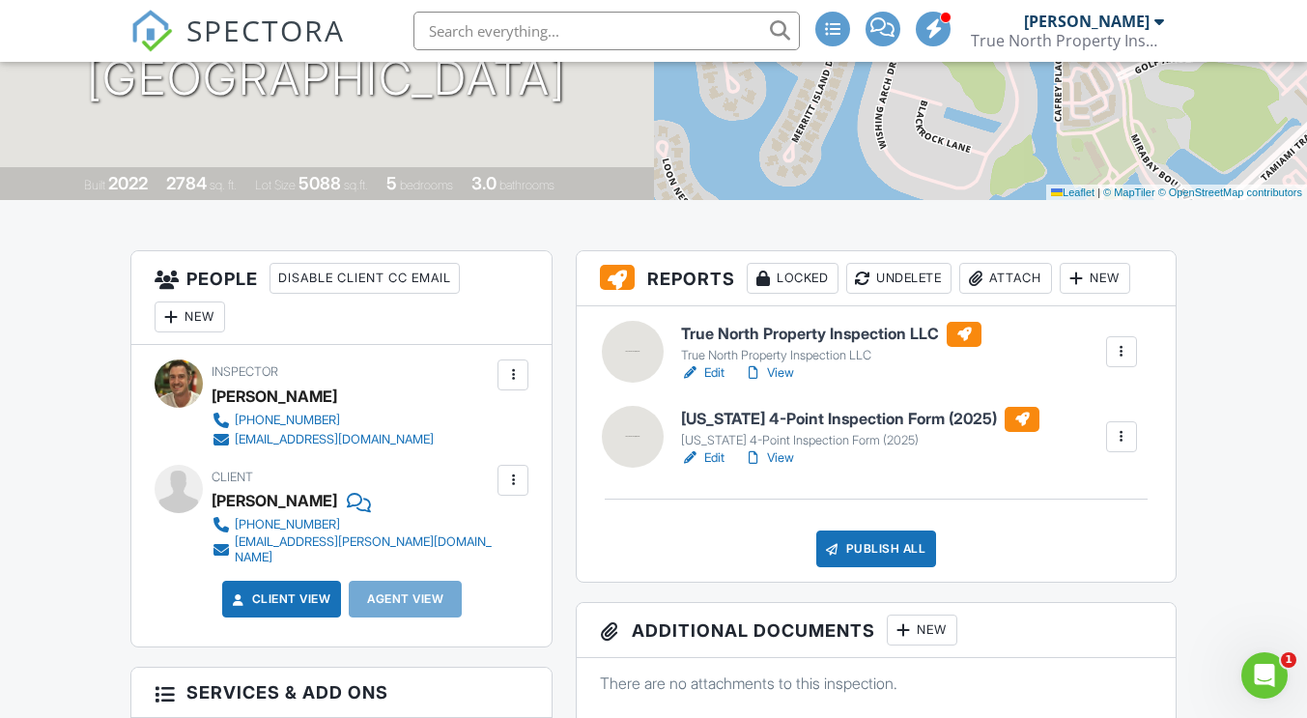
click at [760, 340] on h6 "True North Property Inspection LLC" at bounding box center [831, 334] width 301 height 25
